Goal: Check status: Check status

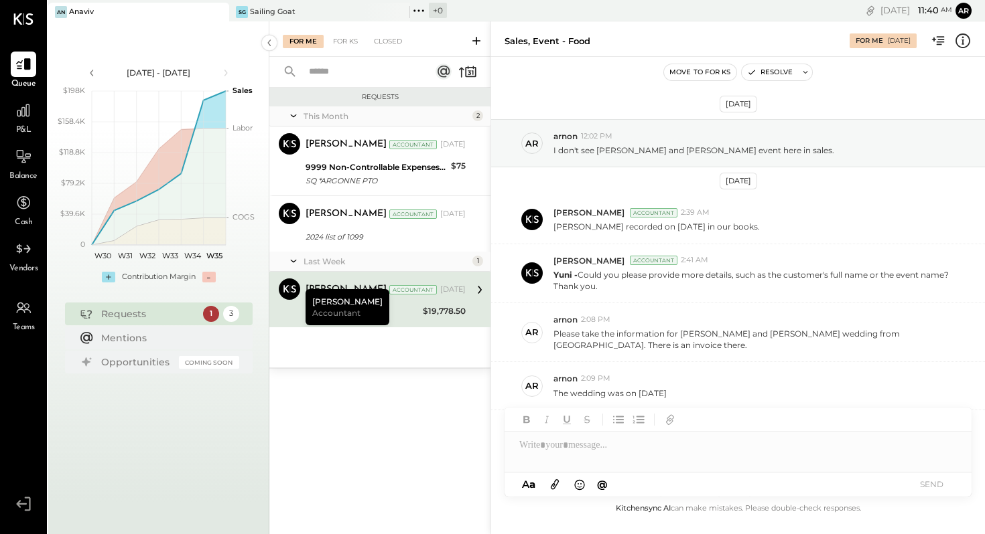
scroll to position [97, 0]
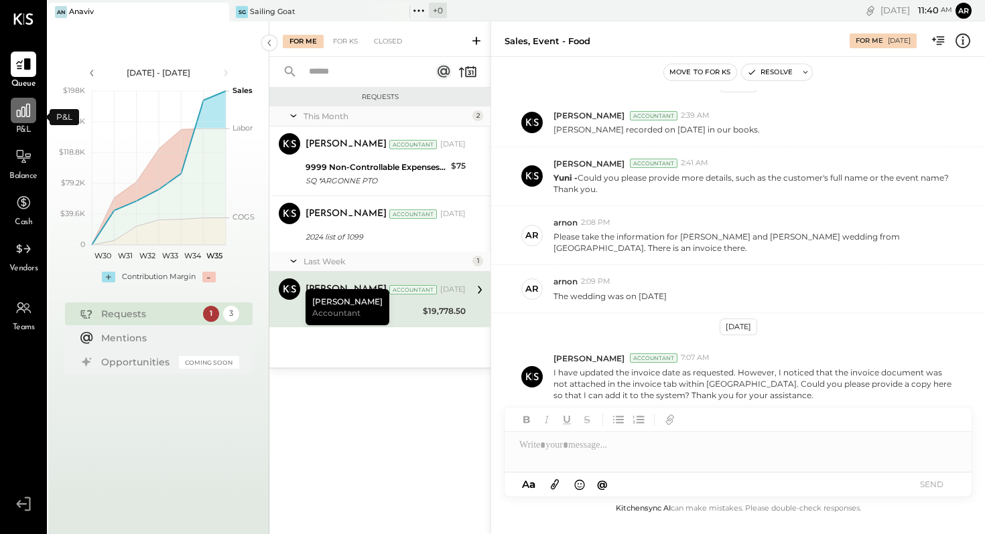
click at [23, 108] on icon at bounding box center [23, 110] width 17 height 17
